Goal: Task Accomplishment & Management: Use online tool/utility

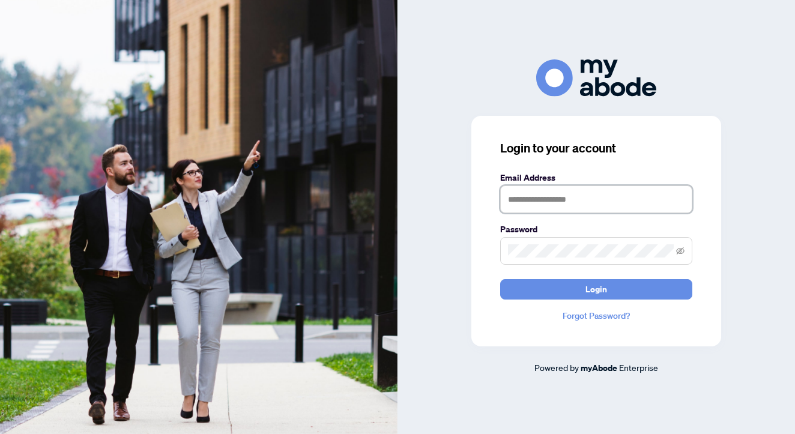
type input "**********"
click at [596, 289] on button "Login" at bounding box center [596, 289] width 192 height 20
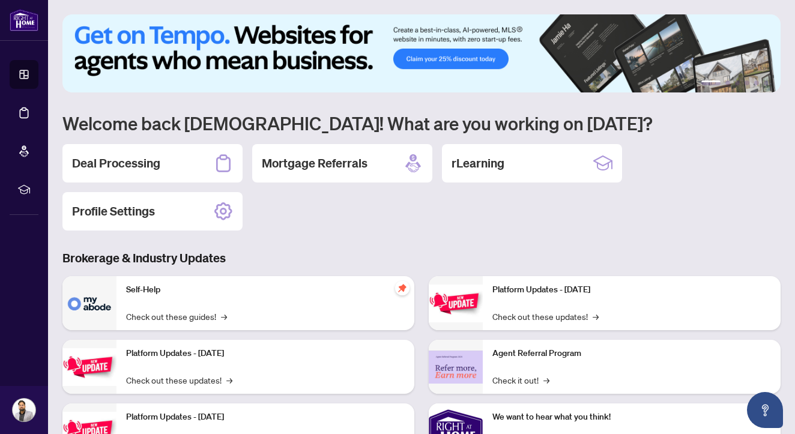
click at [190, 135] on h1 "Welcome back [DEMOGRAPHIC_DATA]! What are you working on [DATE]?" at bounding box center [421, 123] width 718 height 23
click at [191, 148] on div "Deal Processing" at bounding box center [152, 163] width 180 height 38
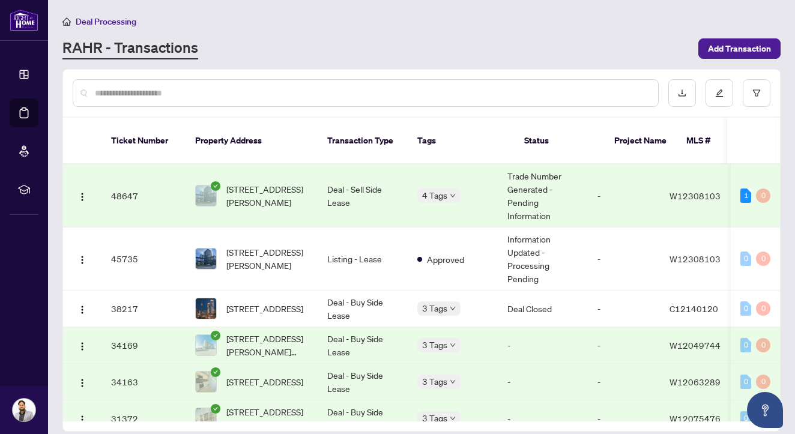
click at [439, 182] on body "Dashboard Deal Processing Mortgage Referrals rLearning [DEMOGRAPHIC_DATA][PERSO…" at bounding box center [397, 217] width 795 height 434
click at [479, 54] on div "RAHR - Transactions" at bounding box center [376, 49] width 629 height 22
